Goal: Navigation & Orientation: Go to known website

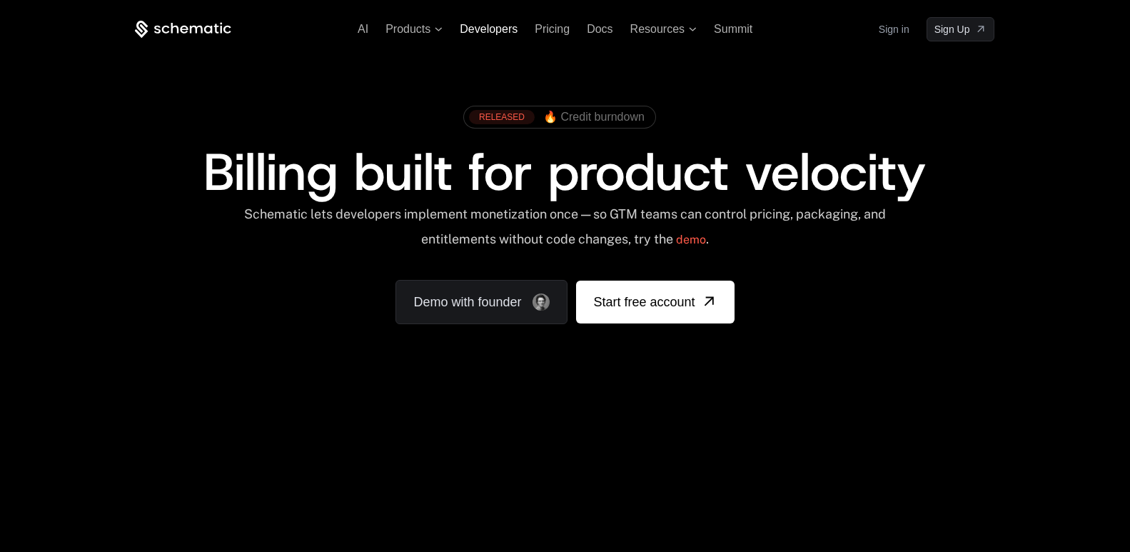
click at [473, 29] on span "Developers" at bounding box center [489, 29] width 58 height 12
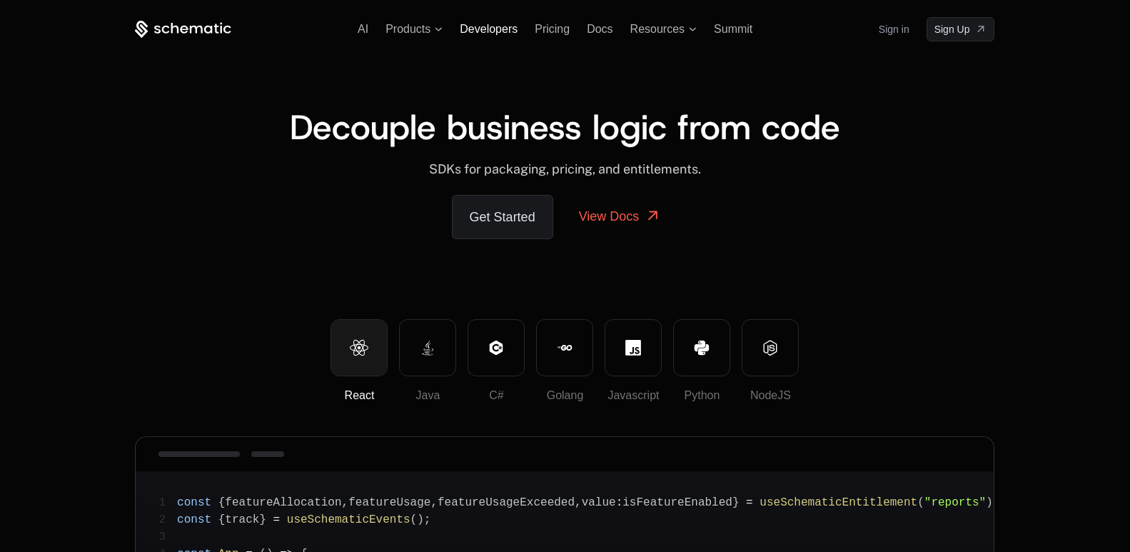
click at [486, 24] on span "Developers" at bounding box center [489, 29] width 58 height 12
click at [537, 30] on span "Pricing" at bounding box center [552, 29] width 35 height 12
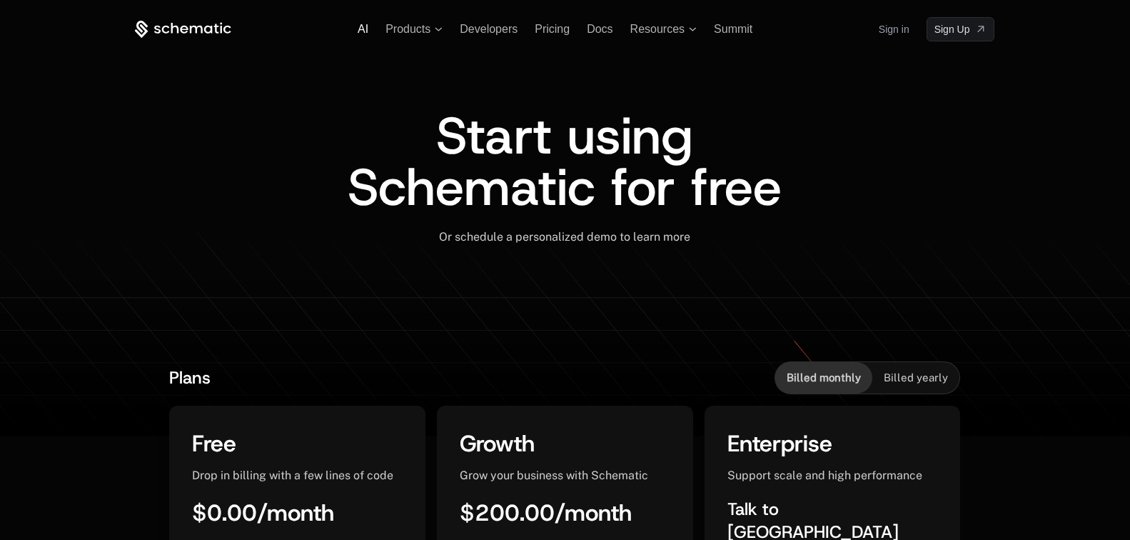
click at [368, 31] on span "AI" at bounding box center [363, 29] width 11 height 12
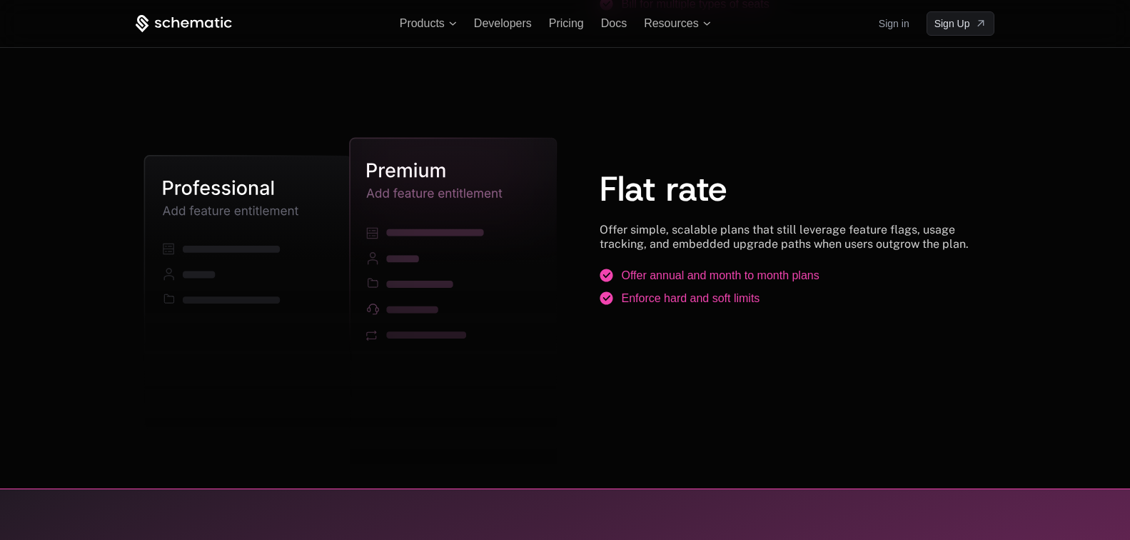
scroll to position [1546, 0]
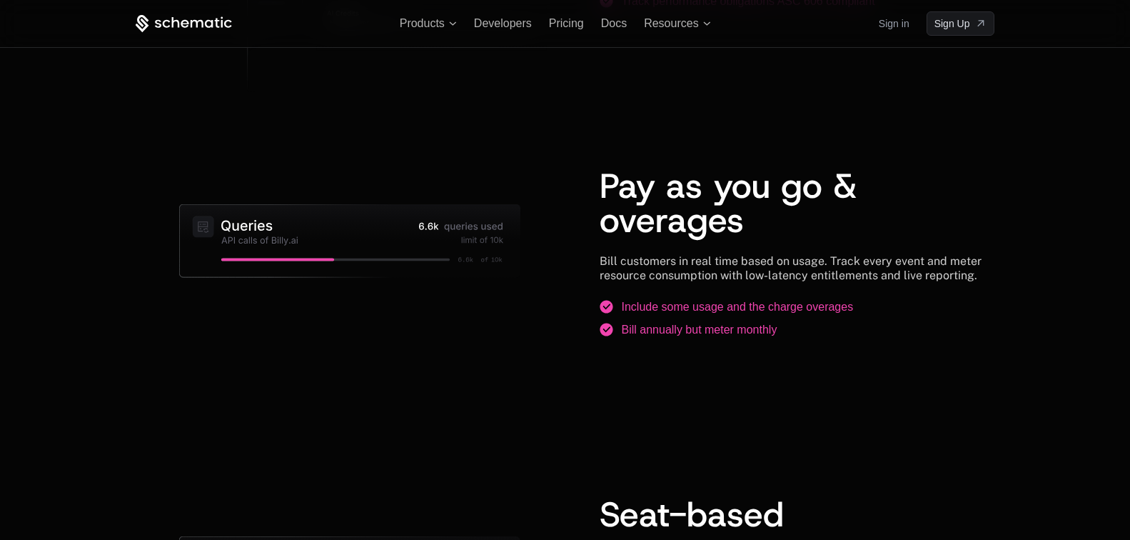
click at [898, 34] on link "Sign in" at bounding box center [894, 23] width 31 height 23
